Goal: Answer question/provide support

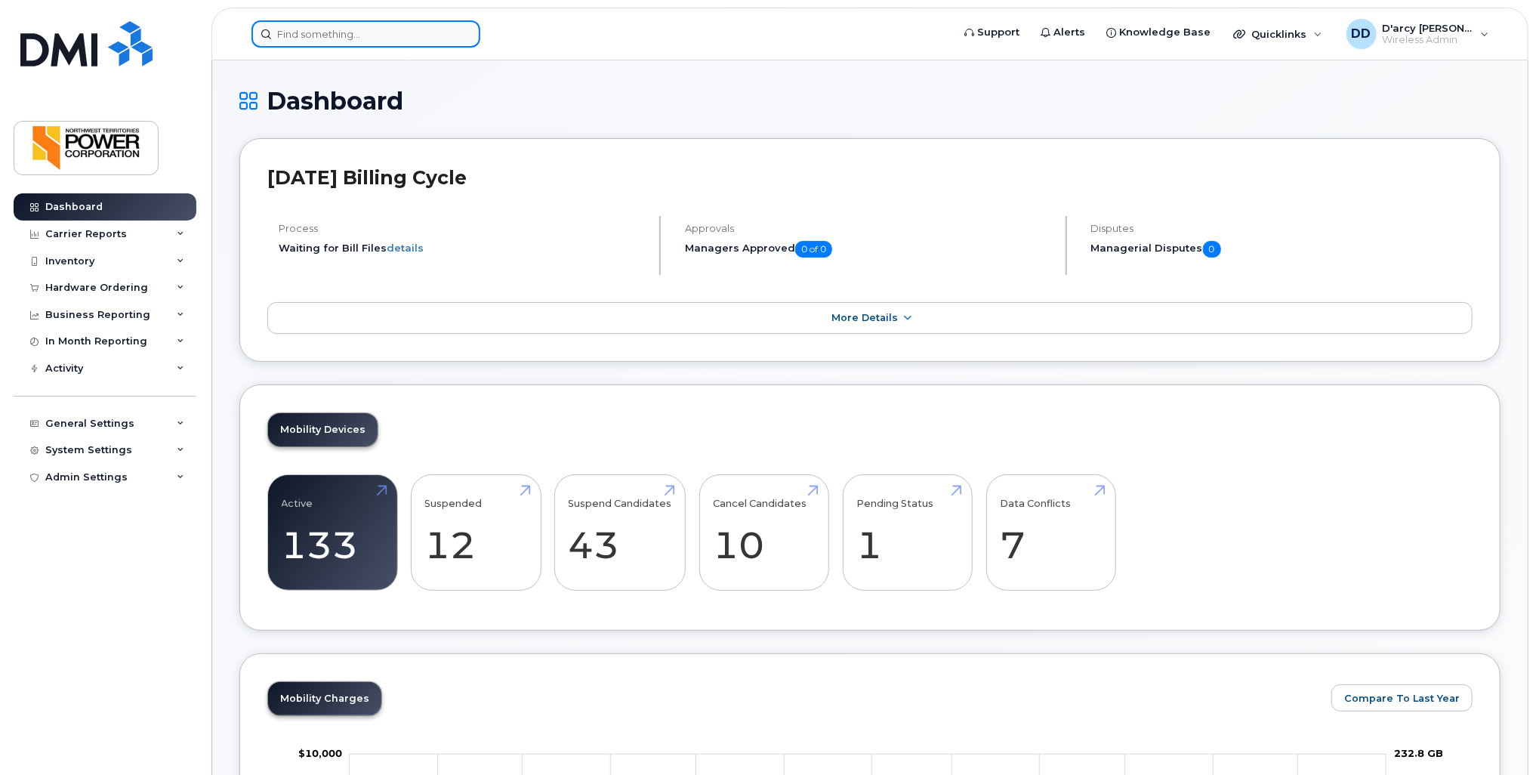
click at [381, 39] on input at bounding box center [365, 33] width 229 height 27
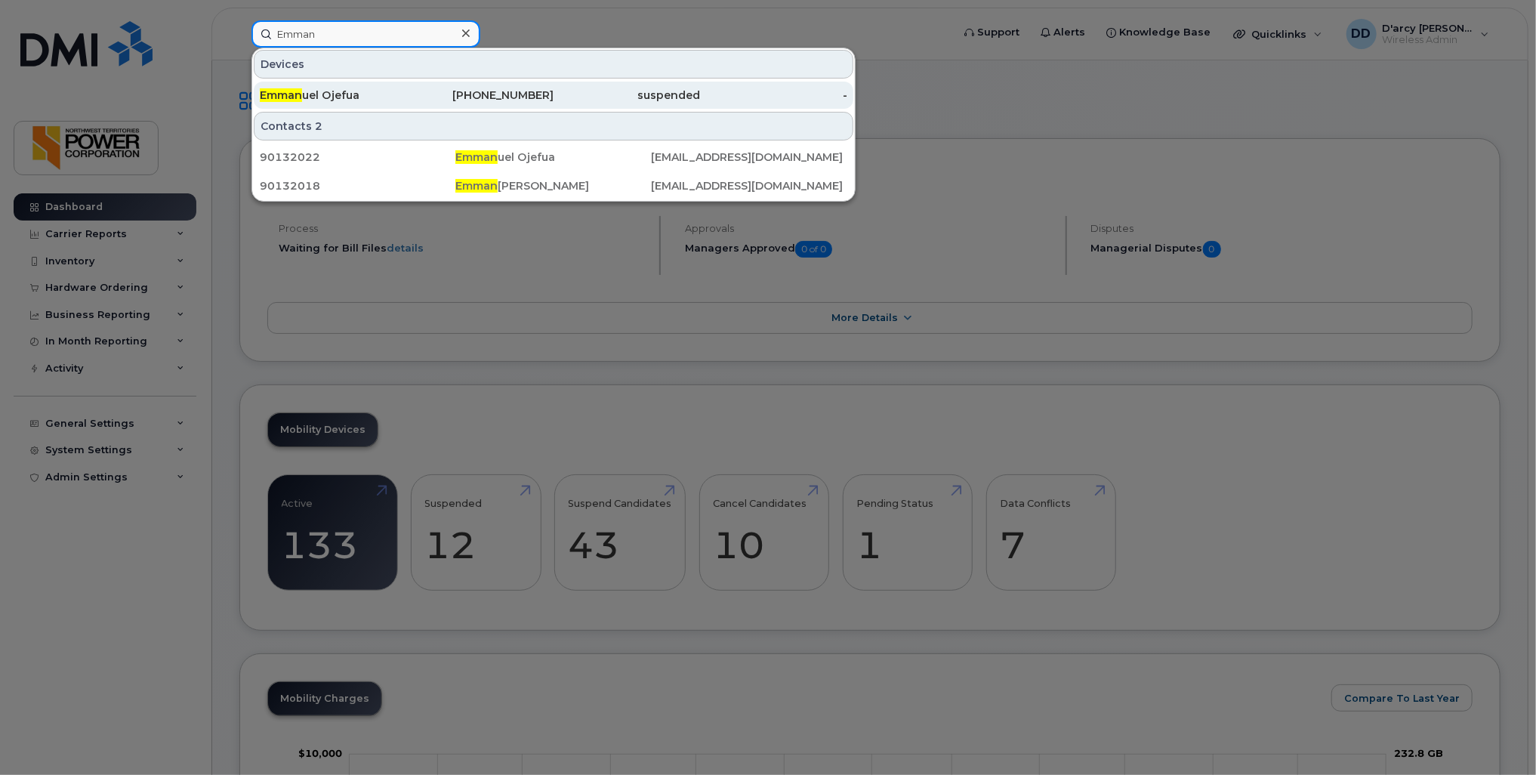
type input "Emman"
click at [391, 95] on div "Emman uel Ojefua" at bounding box center [333, 95] width 147 height 15
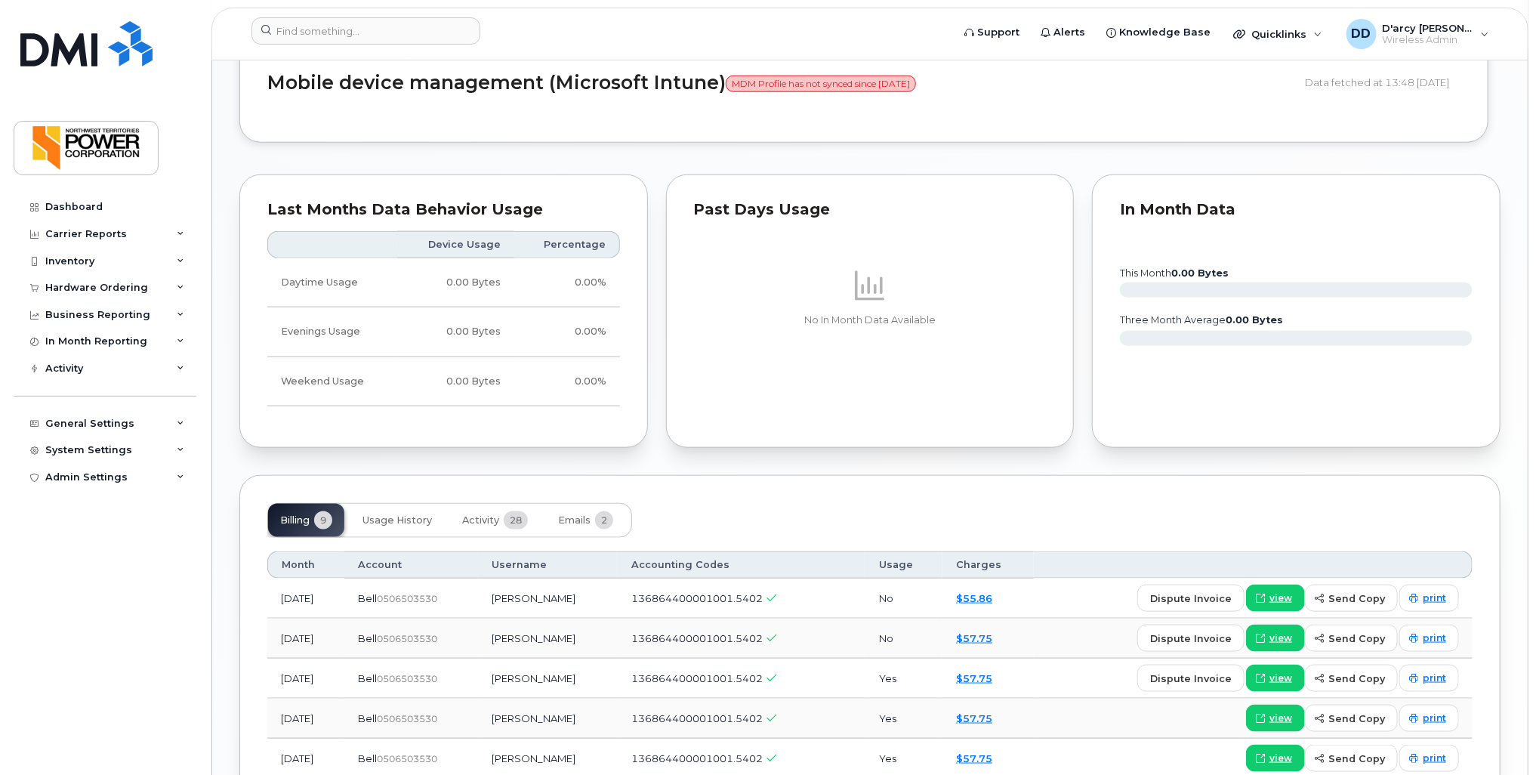
scroll to position [1133, 0]
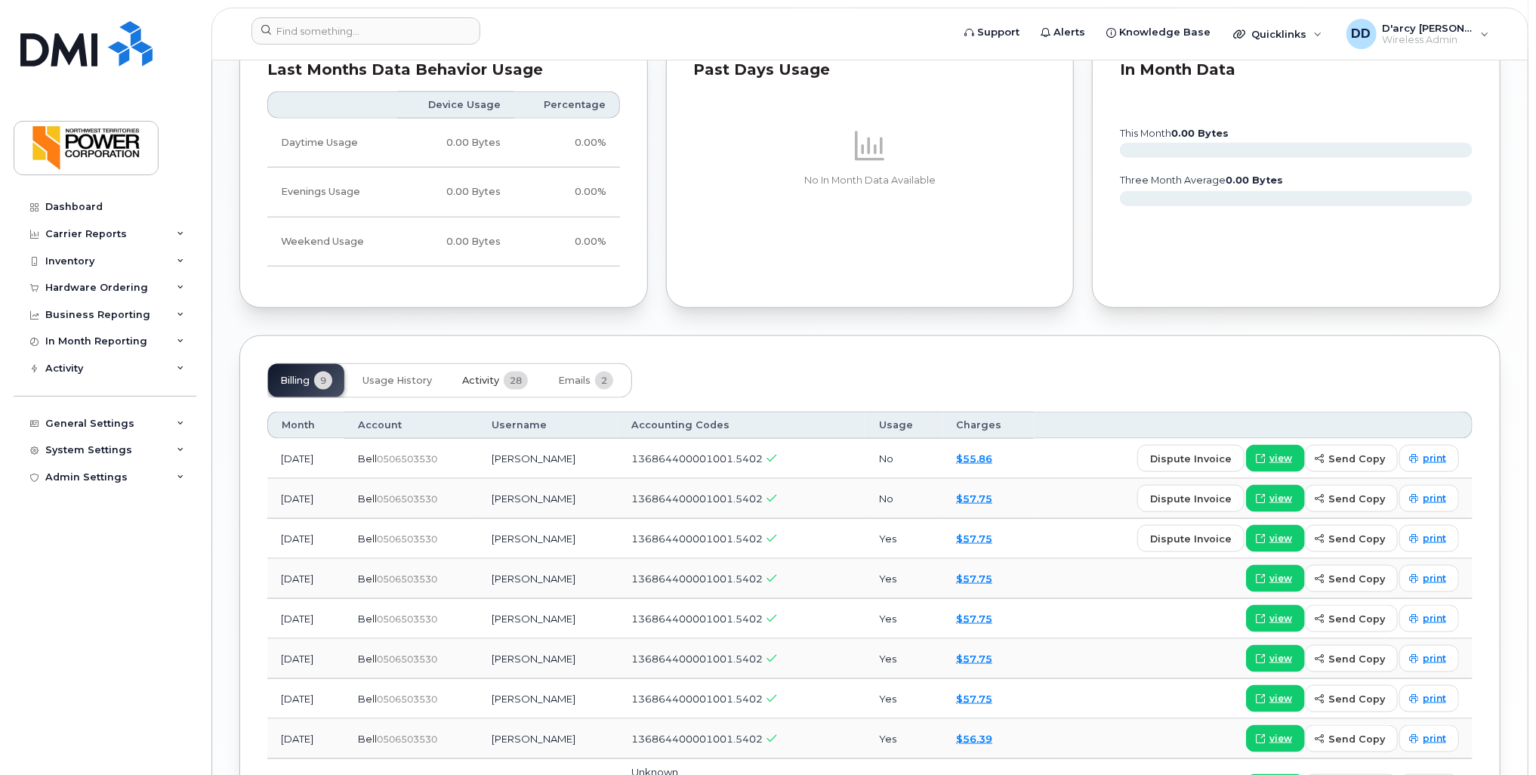
click at [486, 379] on span "Activity" at bounding box center [480, 381] width 37 height 12
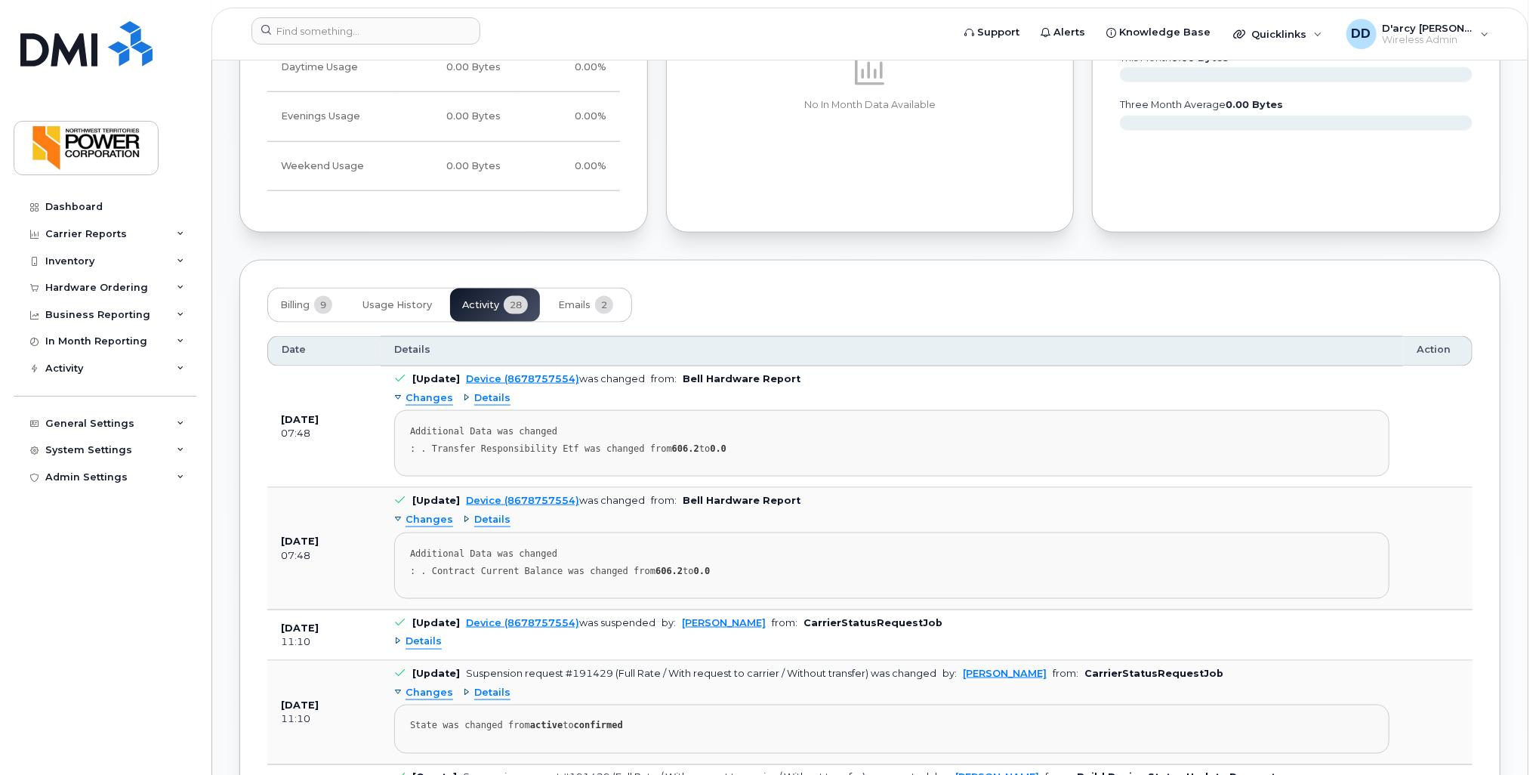
scroll to position [1284, 0]
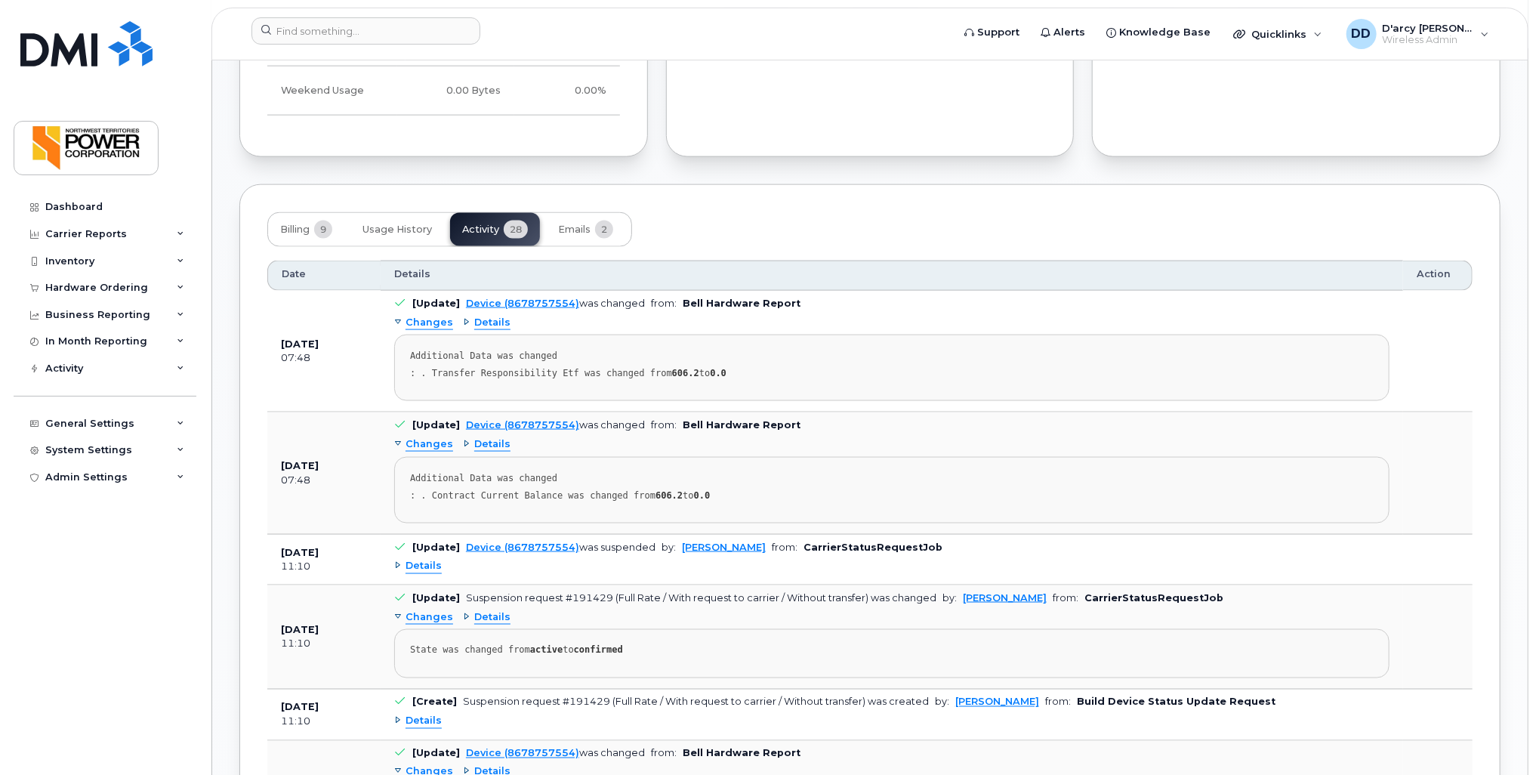
click at [604, 547] on div "Device (8678757554) was suspended" at bounding box center [561, 546] width 190 height 11
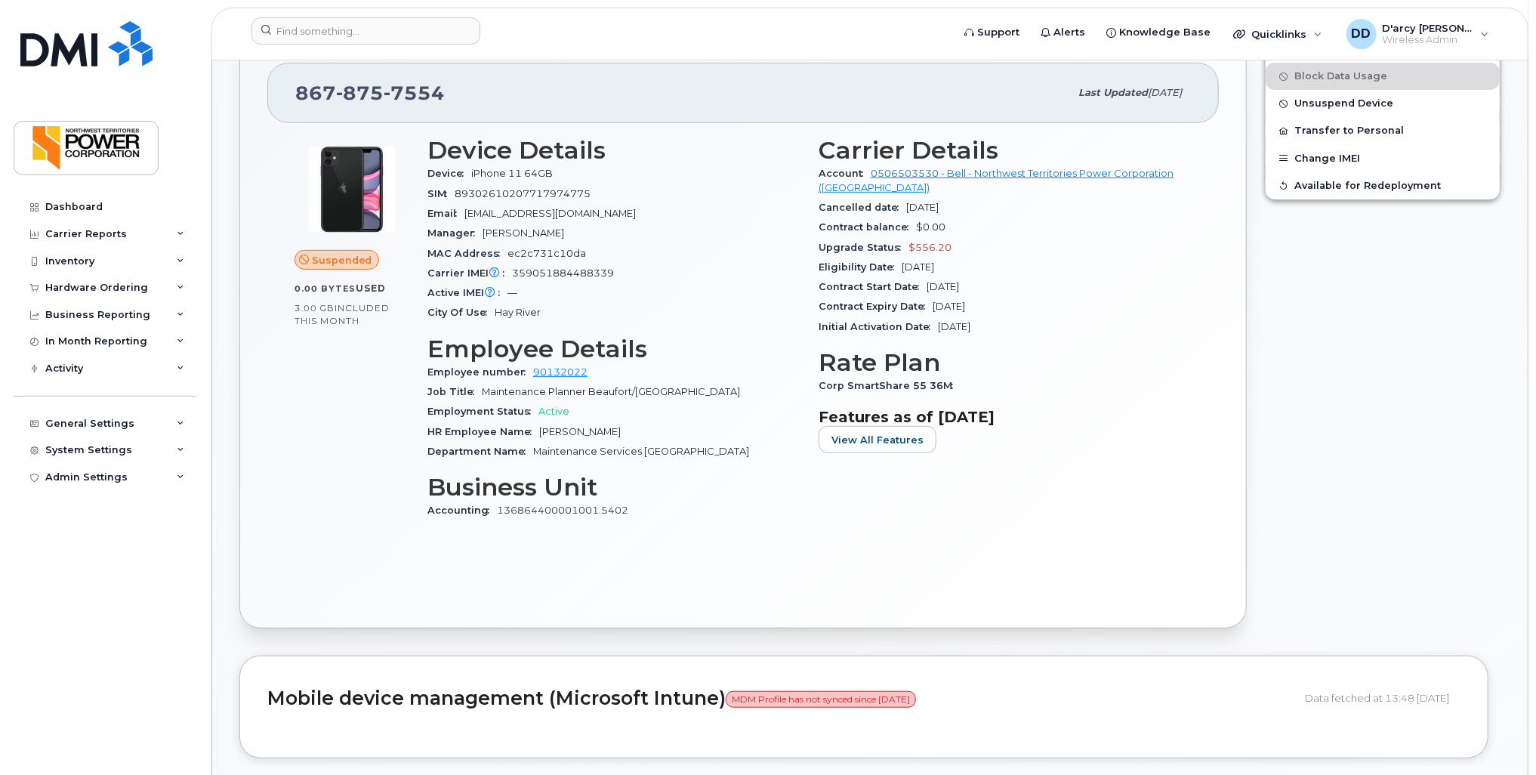
scroll to position [0, 0]
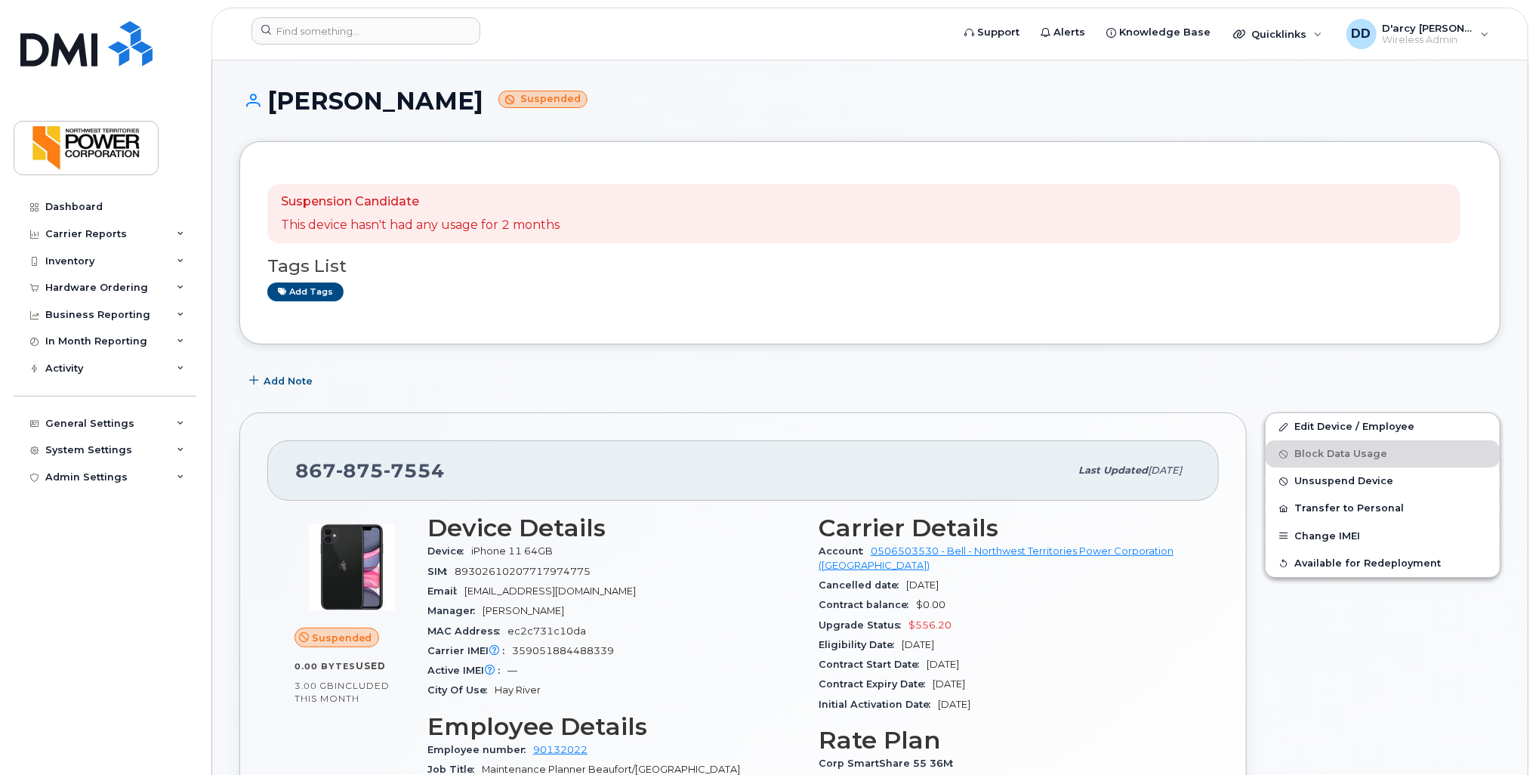
drag, startPoint x: 581, startPoint y: 382, endPoint x: 504, endPoint y: 384, distance: 77.0
click at [504, 384] on div "Add Note" at bounding box center [869, 380] width 1261 height 27
